Goal: Communication & Community: Connect with others

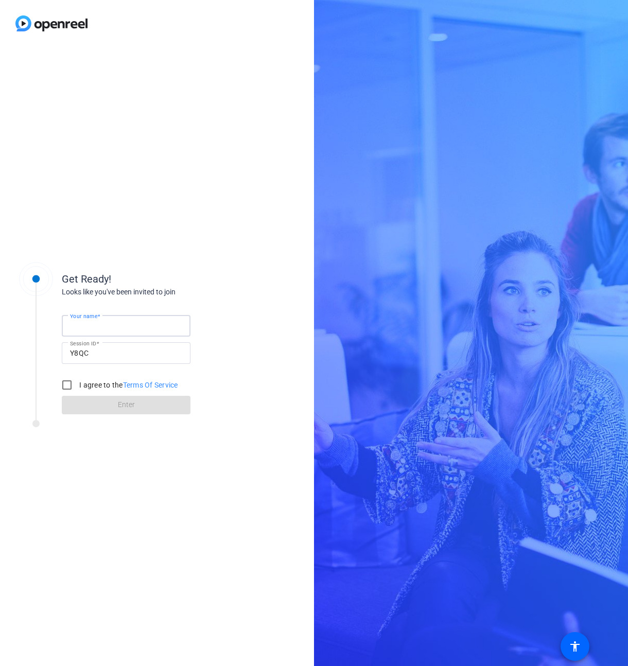
click at [145, 320] on input "Your name" at bounding box center [126, 325] width 112 height 12
type input "[PERSON_NAME]"
click at [68, 383] on input "I agree to the Terms Of Service" at bounding box center [67, 384] width 21 height 21
checkbox input "true"
click at [127, 402] on span "Enter" at bounding box center [126, 404] width 17 height 11
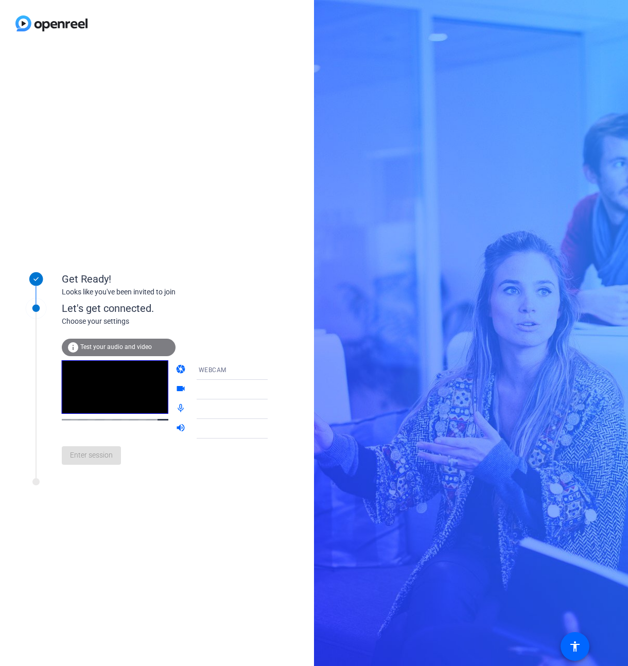
click at [272, 388] on icon at bounding box center [278, 389] width 12 height 12
click at [272, 371] on icon at bounding box center [278, 370] width 12 height 12
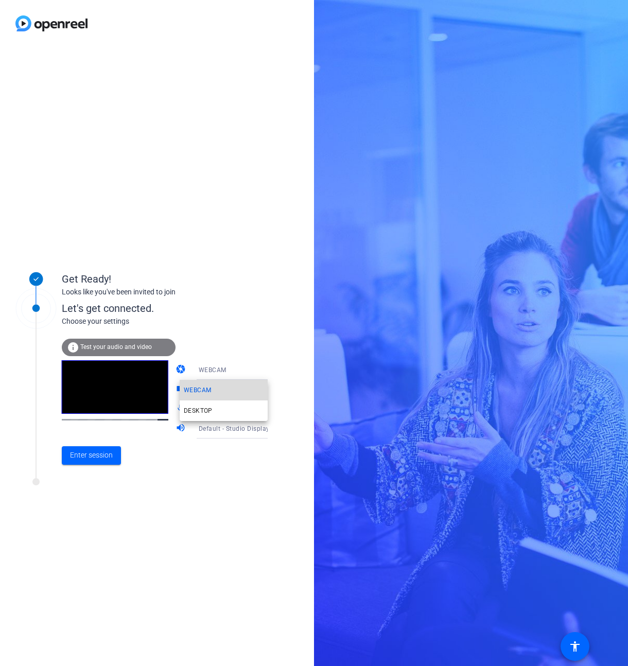
click at [243, 389] on mat-option "WEBCAM" at bounding box center [224, 390] width 88 height 21
click at [272, 408] on icon at bounding box center [278, 409] width 12 height 12
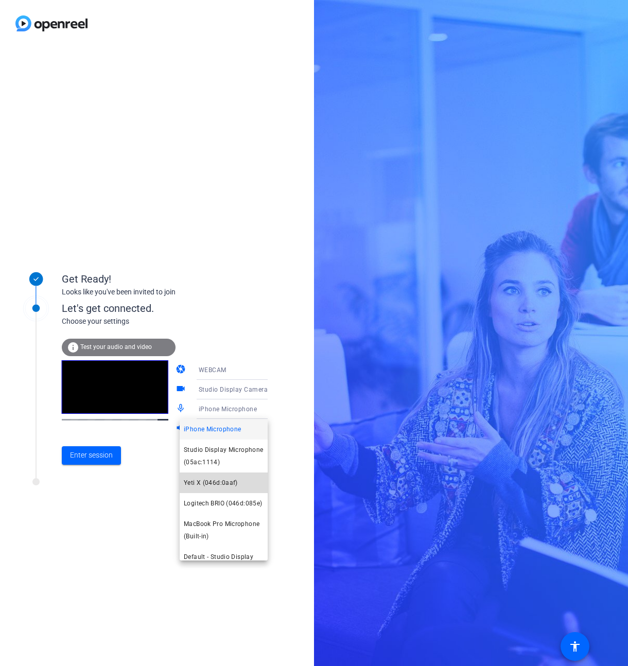
click at [236, 481] on span "Yeti X (046d:0aaf)" at bounding box center [211, 482] width 54 height 12
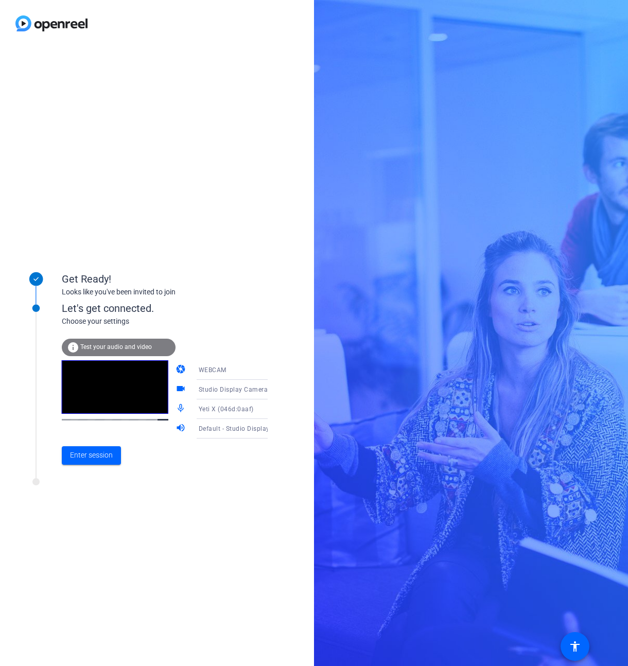
click at [272, 369] on icon at bounding box center [278, 370] width 12 height 12
click at [220, 407] on mat-option "DESKTOP" at bounding box center [224, 410] width 88 height 21
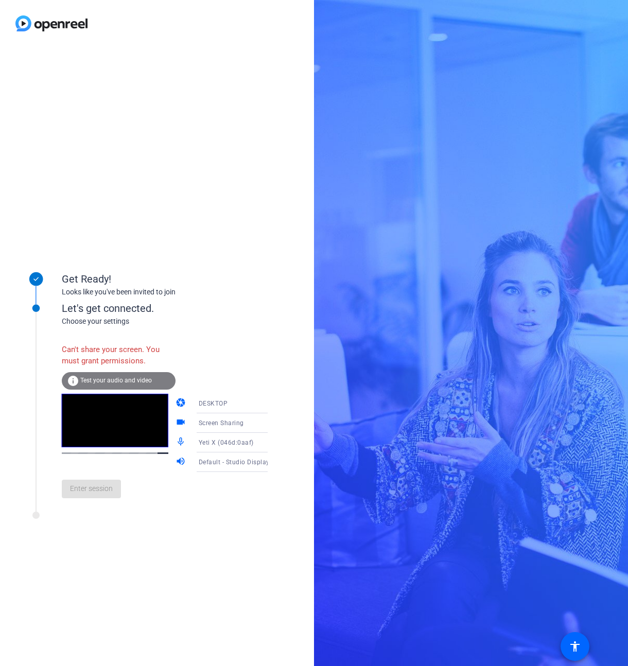
click at [272, 404] on icon at bounding box center [278, 403] width 12 height 12
click at [235, 419] on mat-option "WEBCAM" at bounding box center [224, 423] width 88 height 21
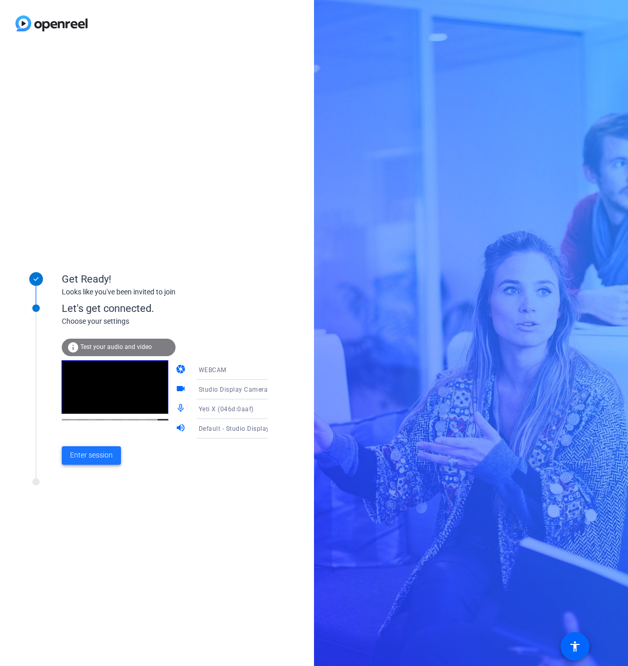
click at [117, 452] on span at bounding box center [91, 455] width 59 height 25
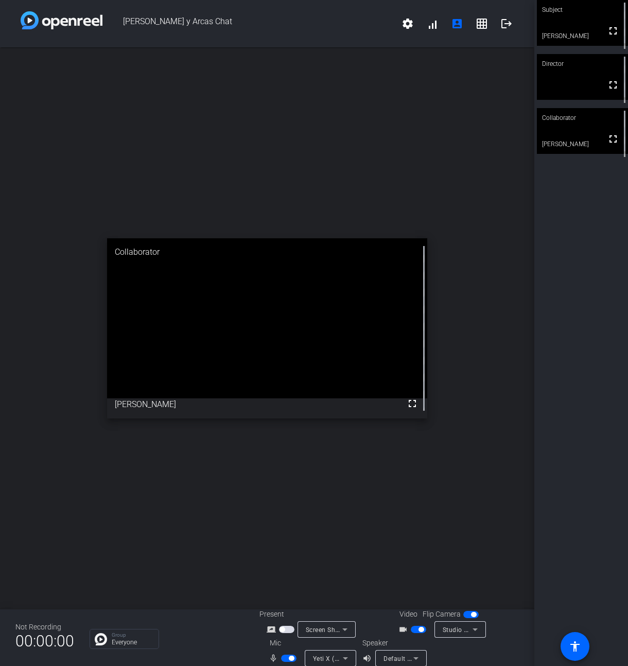
click at [473, 615] on span "button" at bounding box center [473, 614] width 5 height 5
click at [473, 615] on span "button" at bounding box center [470, 614] width 15 height 7
click at [480, 631] on icon at bounding box center [475, 629] width 12 height 12
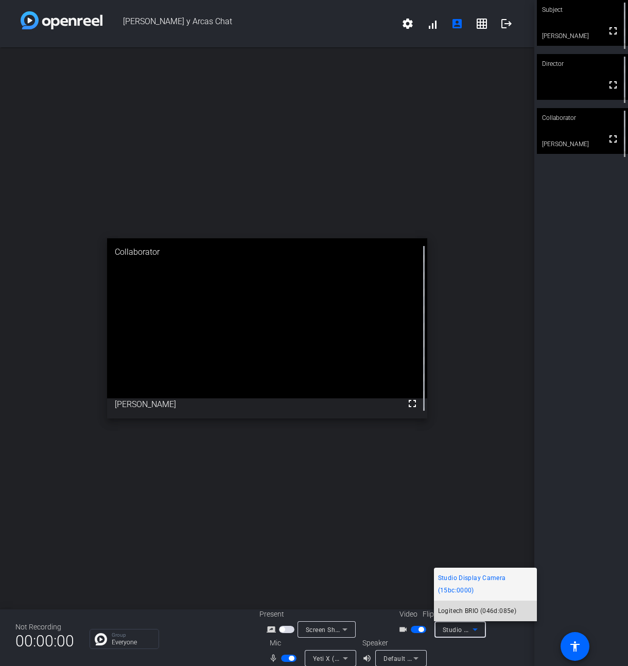
click at [501, 611] on span "Logitech BRIO (046d:085e)" at bounding box center [477, 610] width 78 height 12
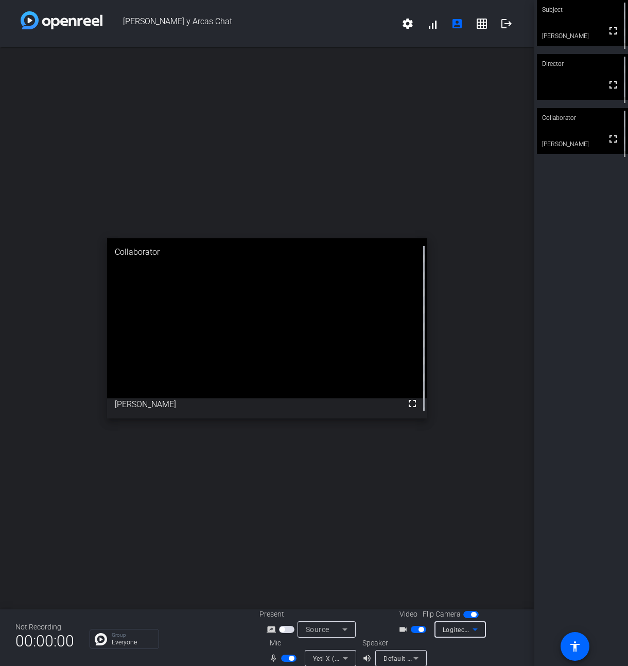
click at [469, 612] on span "button" at bounding box center [470, 614] width 15 height 7
click at [466, 627] on span "Logitech BRIO (046d:085e)" at bounding box center [482, 629] width 80 height 8
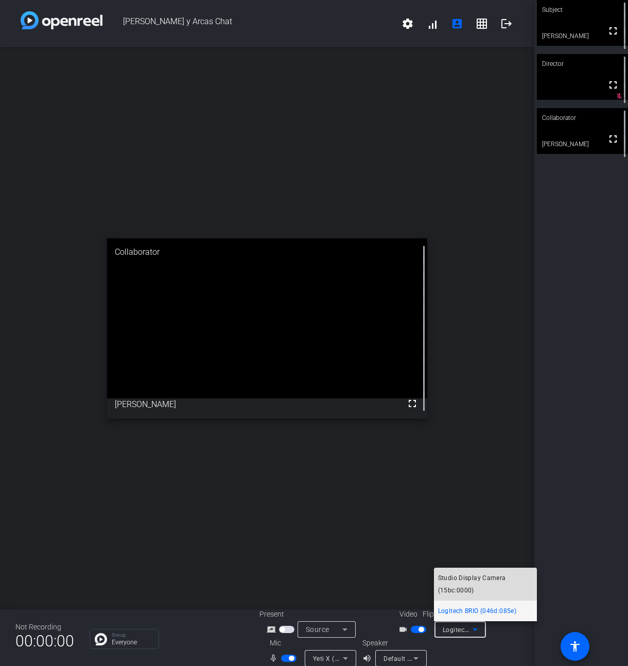
click at [491, 582] on span "Studio Display Camera (15bc:0000)" at bounding box center [485, 583] width 95 height 25
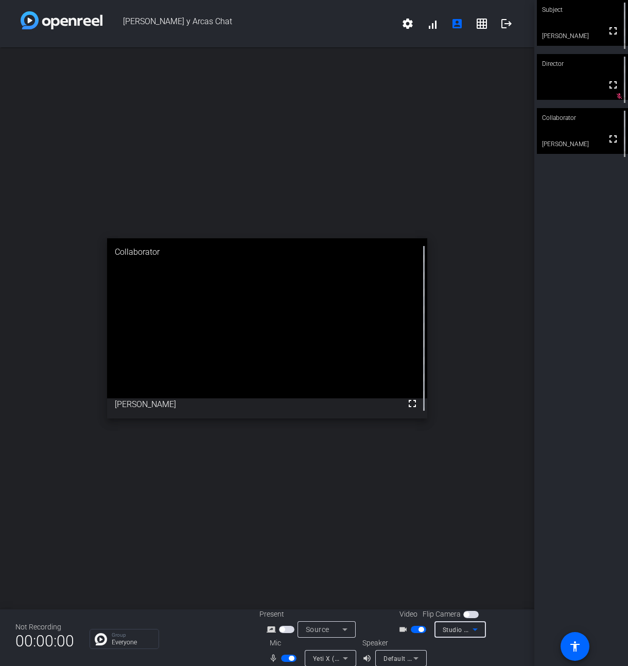
click at [459, 627] on span "Studio Display Camera (15bc:0000)" at bounding box center [496, 629] width 108 height 8
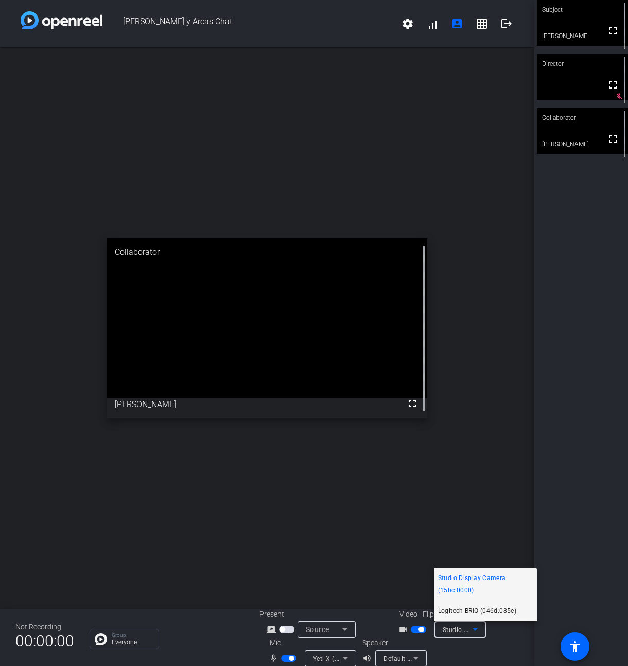
click at [477, 614] on span "Logitech BRIO (046d:085e)" at bounding box center [477, 610] width 78 height 12
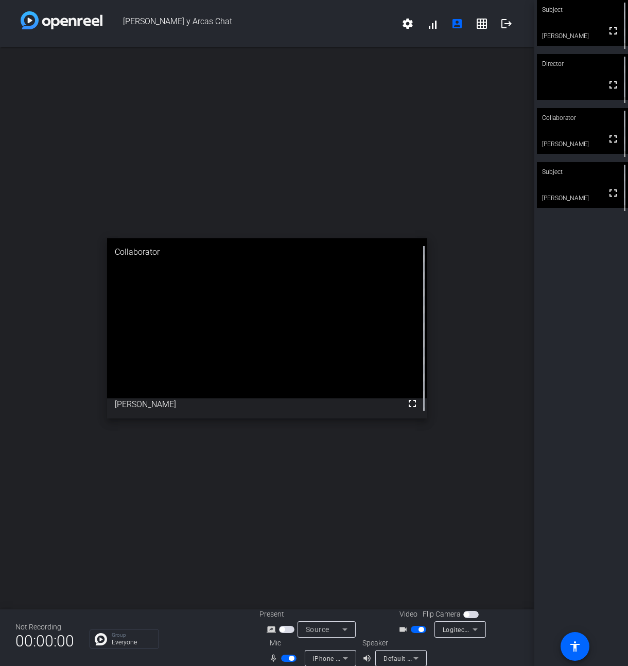
scroll to position [2, 0]
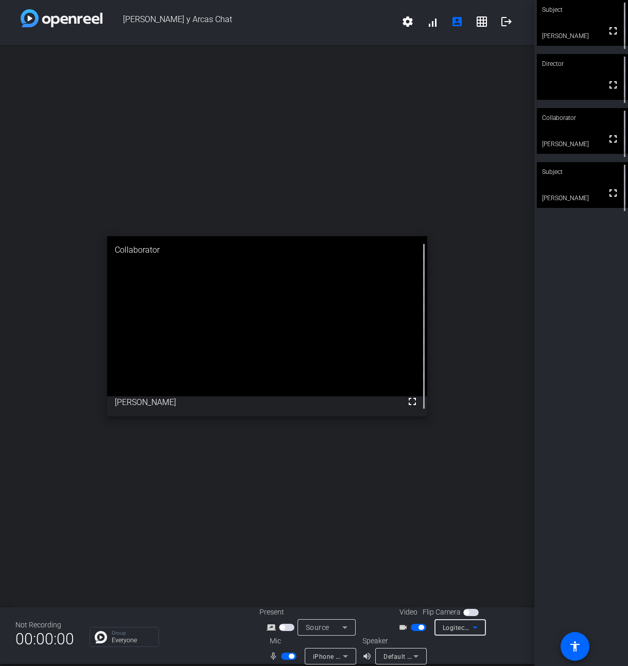
click at [469, 623] on icon at bounding box center [475, 627] width 12 height 12
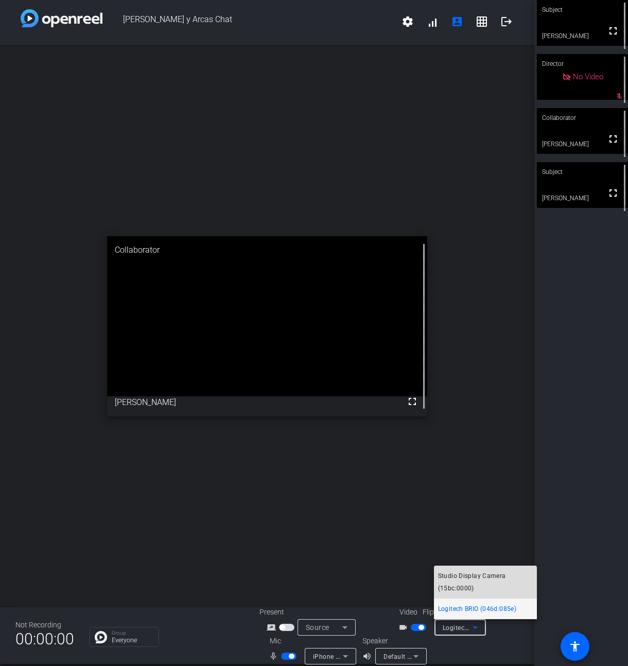
click at [488, 577] on span "Studio Display Camera (15bc:0000)" at bounding box center [485, 581] width 95 height 25
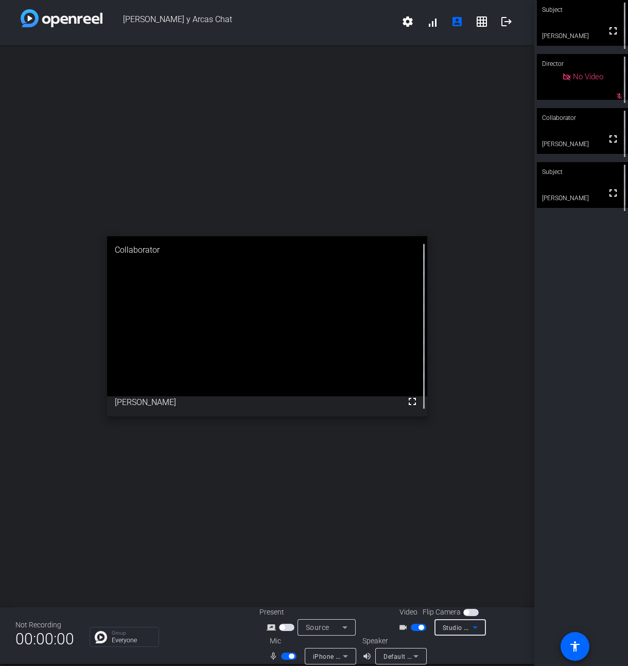
click at [467, 622] on div "Studio Display Camera (15bc:0000)" at bounding box center [457, 627] width 30 height 13
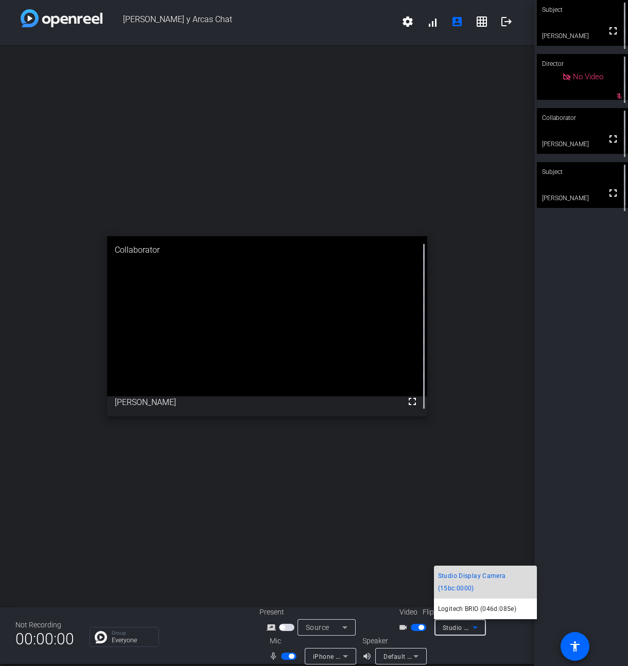
click at [470, 588] on span "Studio Display Camera (15bc:0000)" at bounding box center [485, 581] width 95 height 25
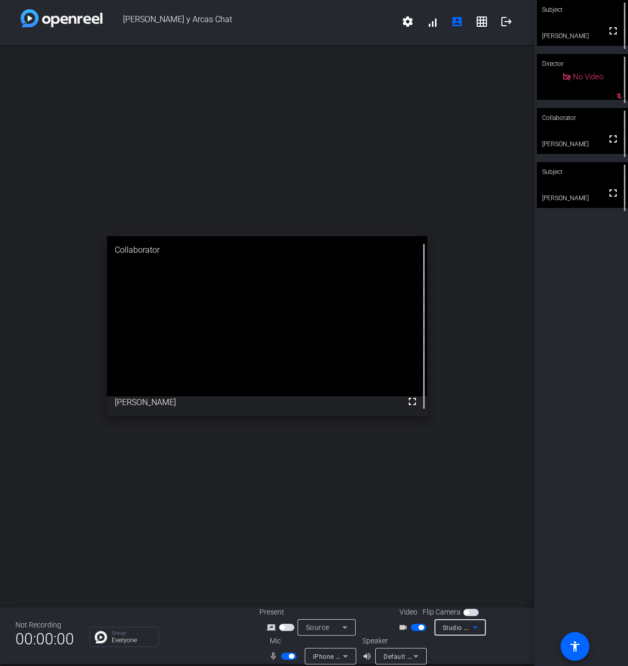
click at [467, 624] on span "Studio Display Camera (15bc:0000)" at bounding box center [496, 627] width 108 height 8
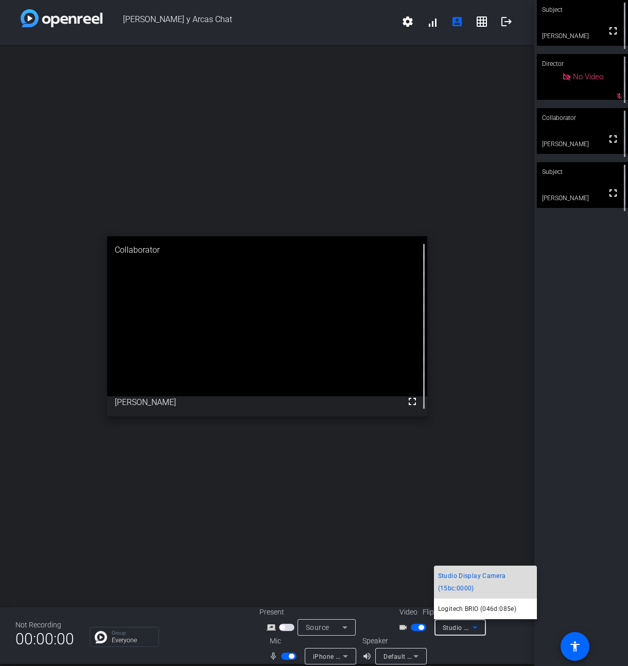
click at [462, 590] on span "Studio Display Camera (15bc:0000)" at bounding box center [485, 581] width 95 height 25
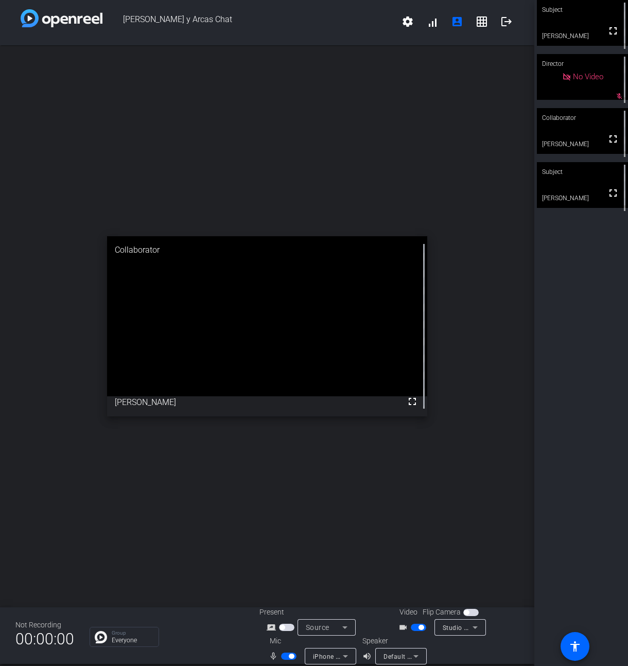
click at [463, 611] on span "button" at bounding box center [465, 612] width 5 height 5
click at [471, 610] on span "button" at bounding box center [473, 612] width 5 height 5
click at [463, 628] on span "Studio Display Camera (15bc:0000)" at bounding box center [496, 627] width 108 height 8
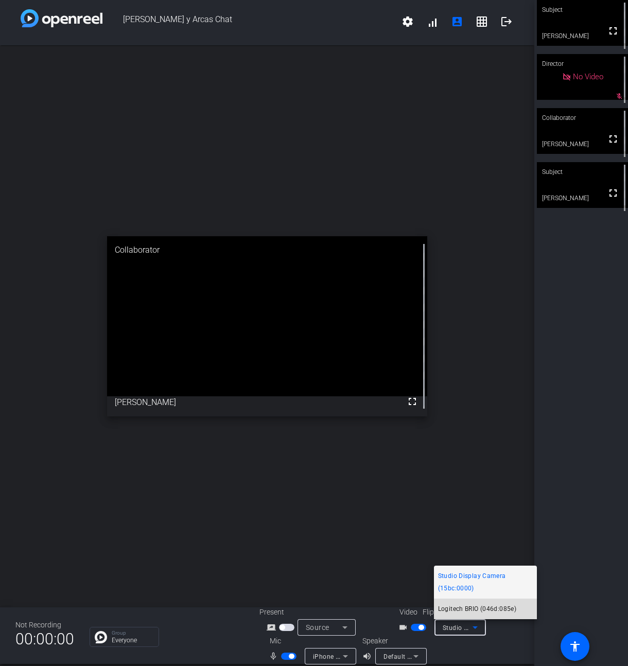
click at [472, 607] on span "Logitech BRIO (046d:085e)" at bounding box center [477, 608] width 78 height 12
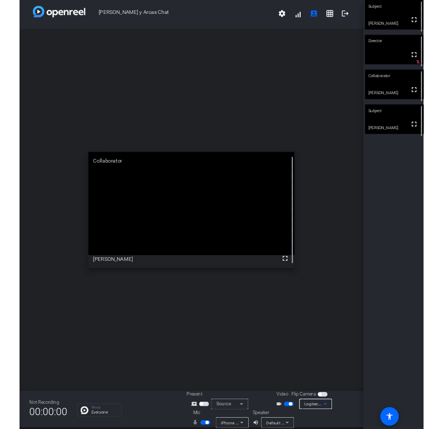
scroll to position [12, 0]
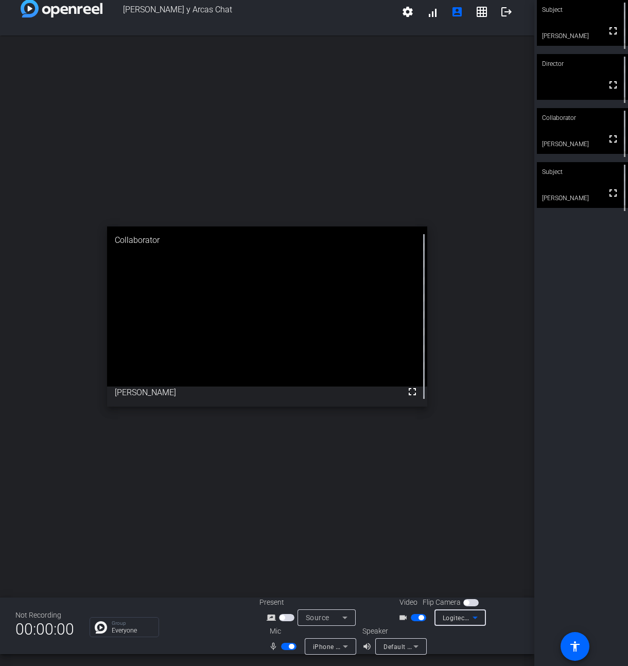
click at [469, 620] on icon at bounding box center [475, 617] width 12 height 12
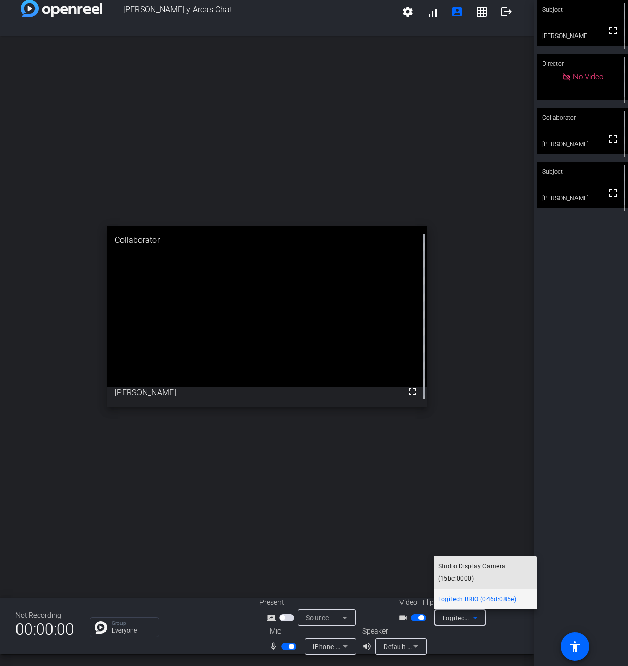
click at [495, 564] on span "Studio Display Camera (15bc:0000)" at bounding box center [485, 572] width 95 height 25
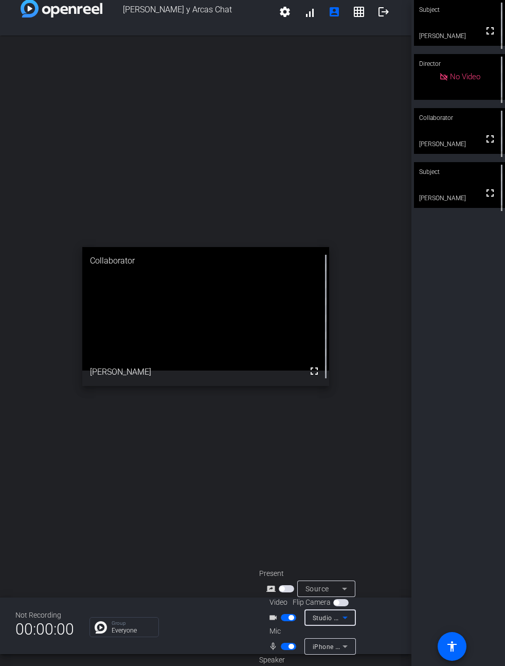
click at [472, 196] on video at bounding box center [459, 185] width 91 height 46
click at [469, 190] on video at bounding box center [459, 185] width 91 height 46
click at [469, 190] on video at bounding box center [460, 185] width 90 height 45
click at [469, 190] on video at bounding box center [459, 185] width 91 height 46
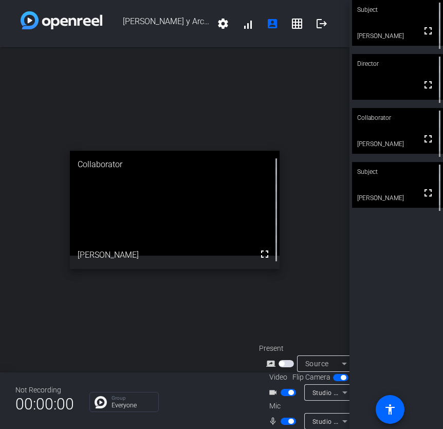
click at [384, 188] on video at bounding box center [397, 185] width 91 height 46
click at [384, 188] on video at bounding box center [398, 185] width 90 height 45
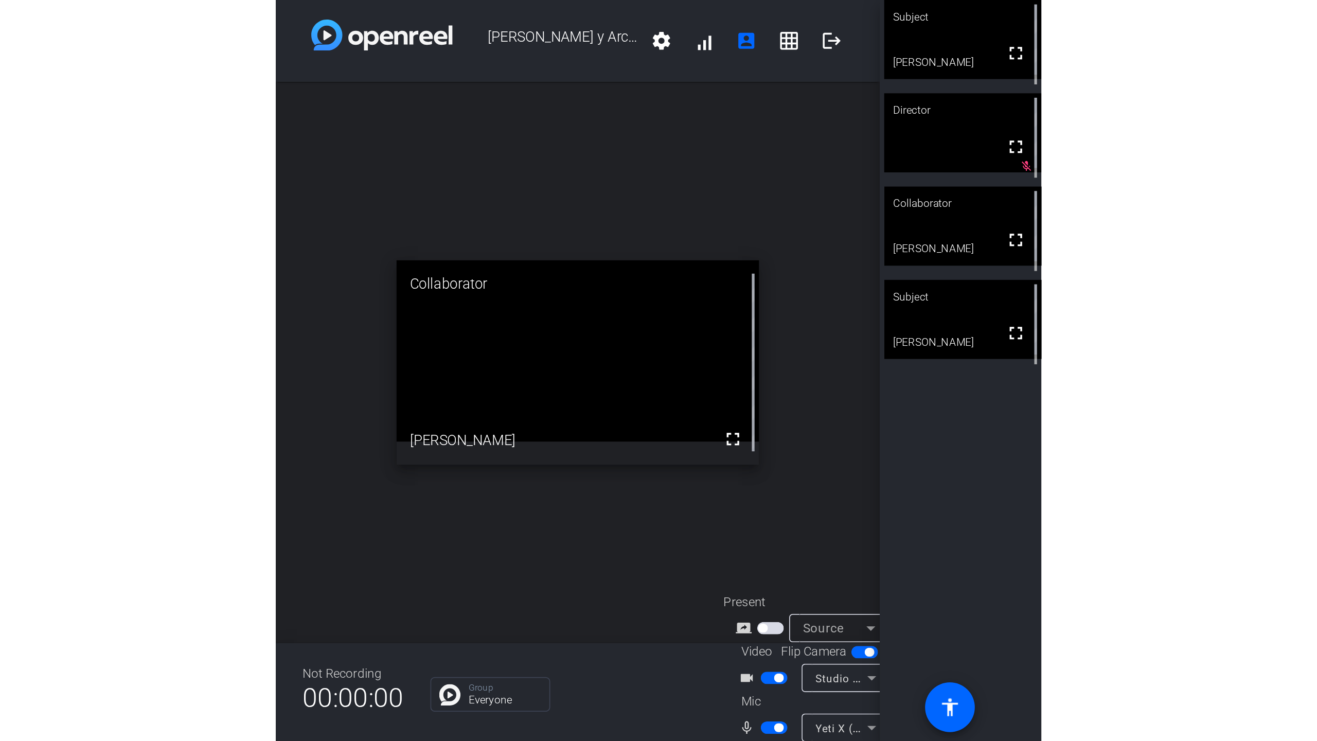
scroll to position [7, 0]
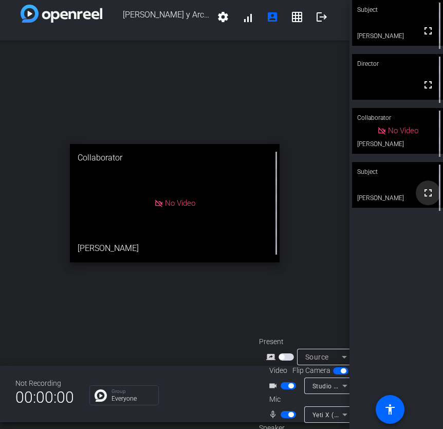
click at [418, 187] on span at bounding box center [428, 193] width 25 height 25
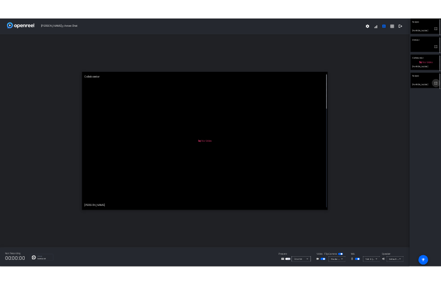
scroll to position [0, 0]
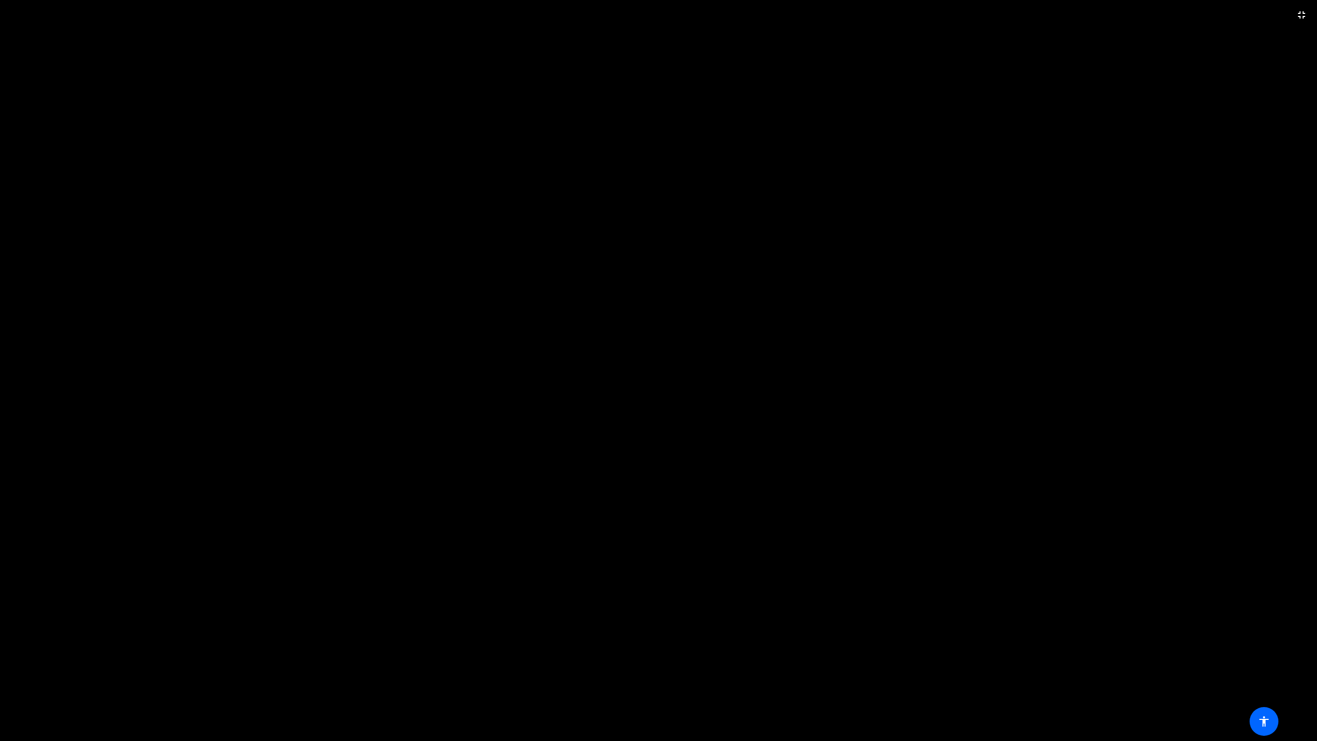
click at [443, 257] on video at bounding box center [658, 370] width 1317 height 741
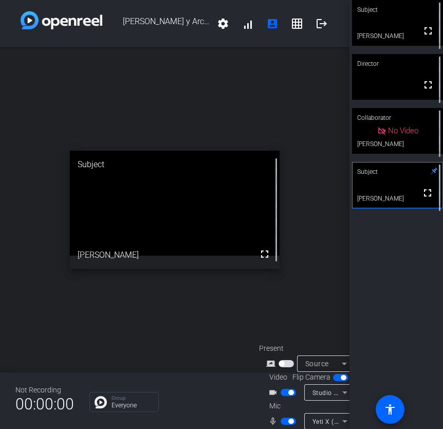
drag, startPoint x: 440, startPoint y: 421, endPoint x: 440, endPoint y: 405, distance: 15.9
click at [440, 403] on div "Subject fullscreen Robert Lawrence Kuhn Director fullscreen Collaborator No Vid…" at bounding box center [397, 214] width 94 height 429
